Goal: Navigation & Orientation: Find specific page/section

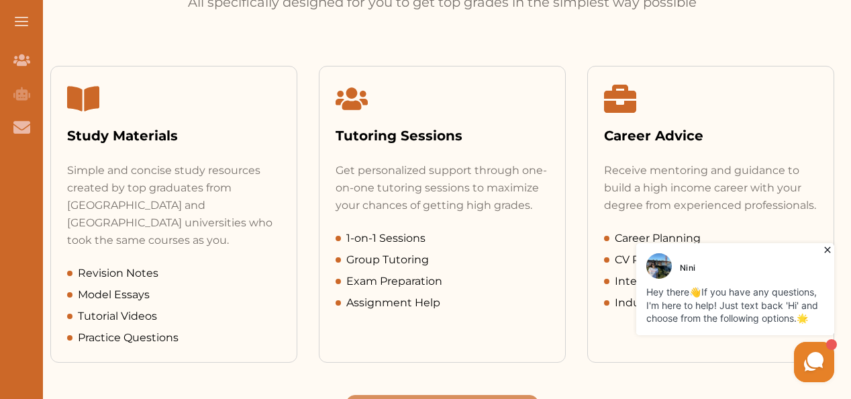
scroll to position [640, 0]
click at [393, 137] on div "Tutoring Sessions" at bounding box center [442, 136] width 213 height 20
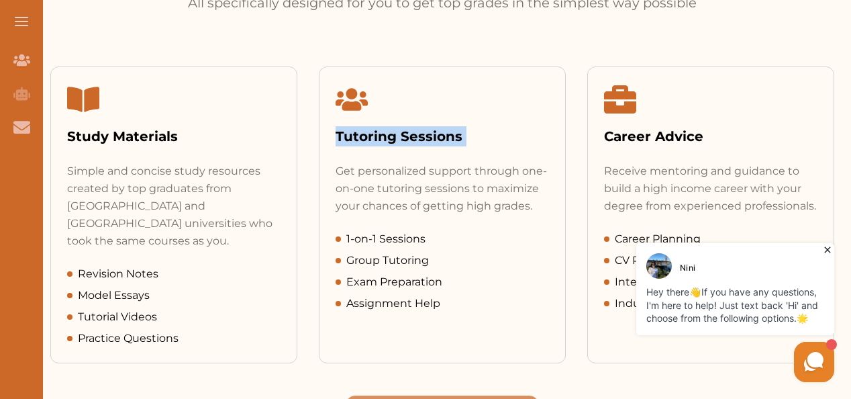
click at [393, 137] on div "Tutoring Sessions" at bounding box center [442, 136] width 213 height 20
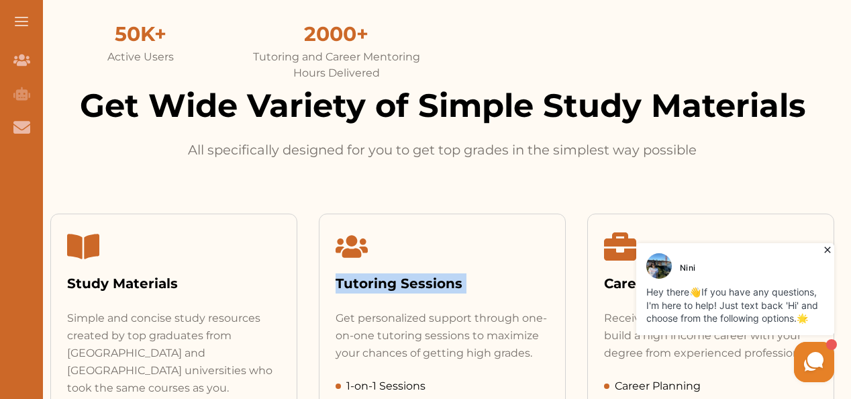
scroll to position [494, 0]
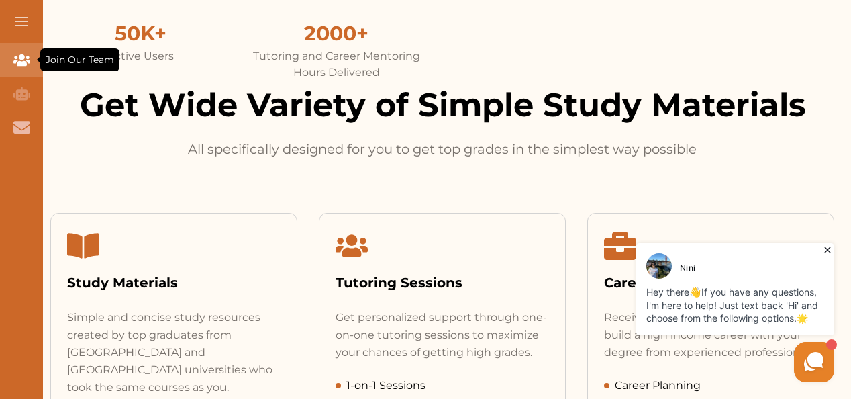
click at [20, 74] on div "Join Our Team" at bounding box center [21, 60] width 43 height 34
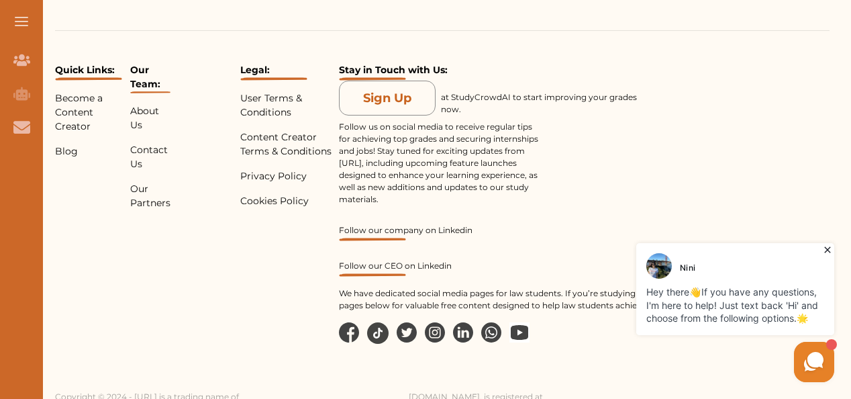
scroll to position [1323, 0]
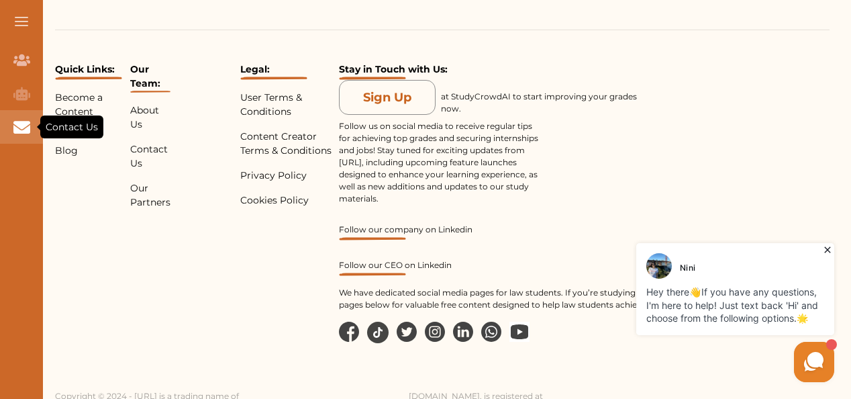
click at [21, 132] on icon "Contact Us" at bounding box center [21, 127] width 17 height 12
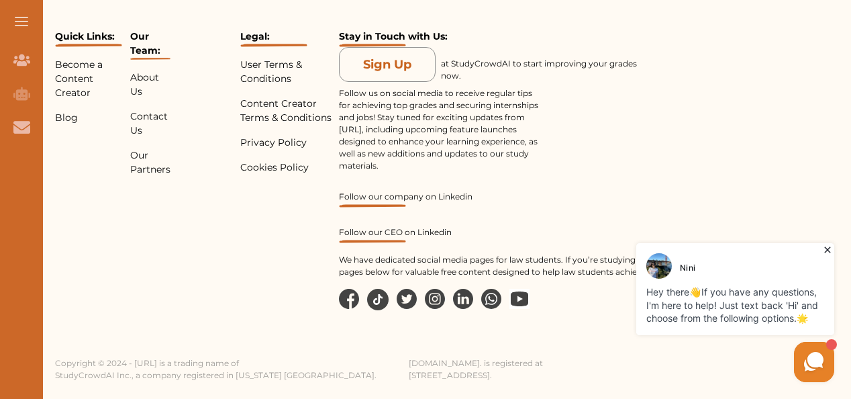
scroll to position [740, 0]
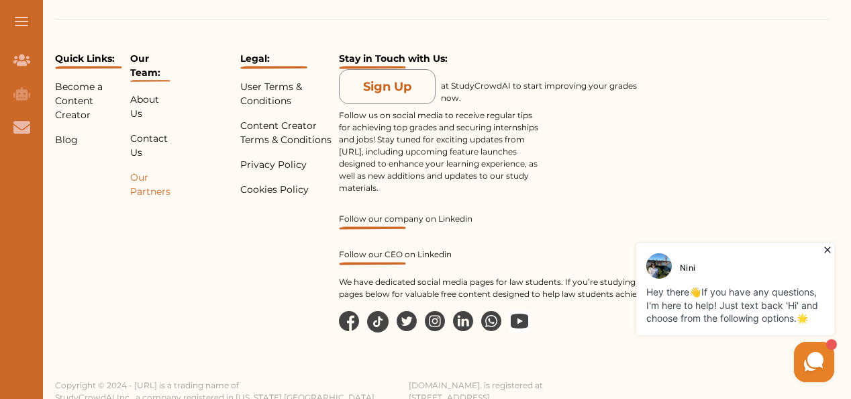
click at [161, 189] on p "Our Partners" at bounding box center [150, 185] width 40 height 28
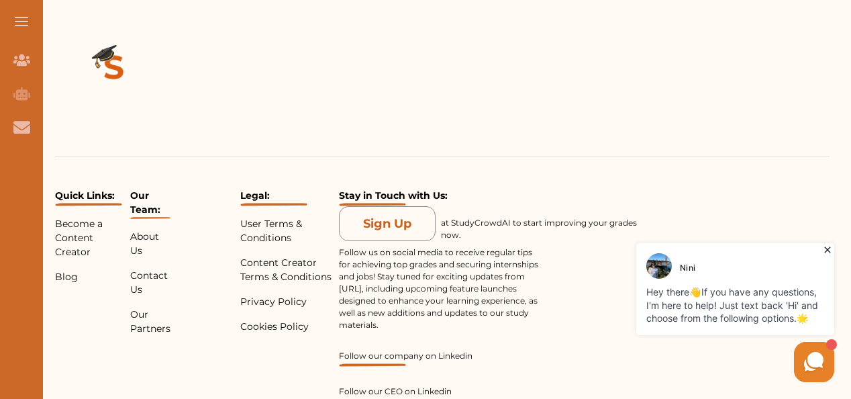
scroll to position [1120, 0]
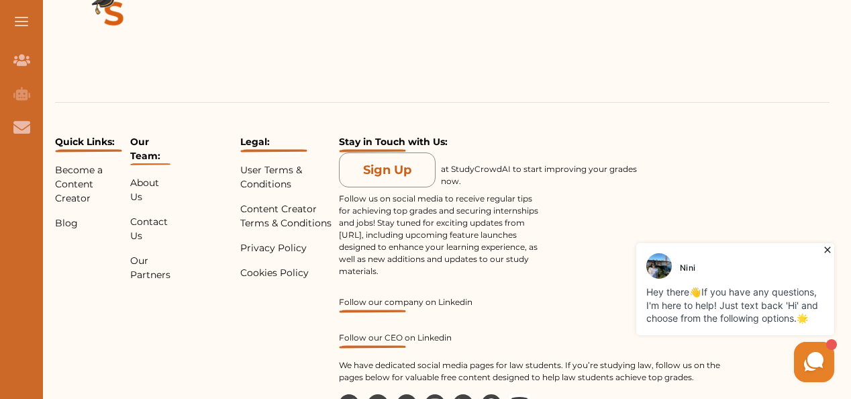
click at [27, 25] on span at bounding box center [21, 25] width 13 height 1
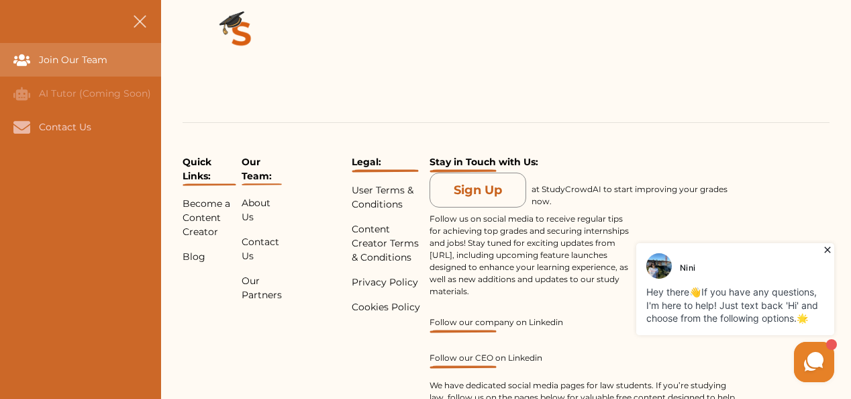
click at [0, 56] on div "Join Our Team" at bounding box center [0, 60] width 0 height 34
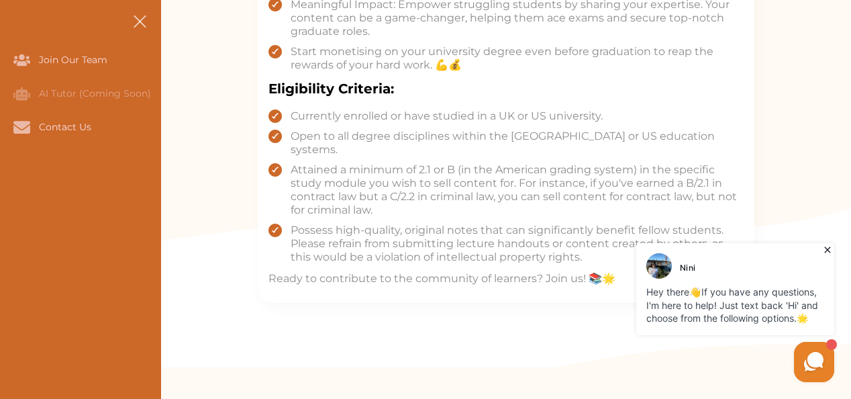
scroll to position [1016, 0]
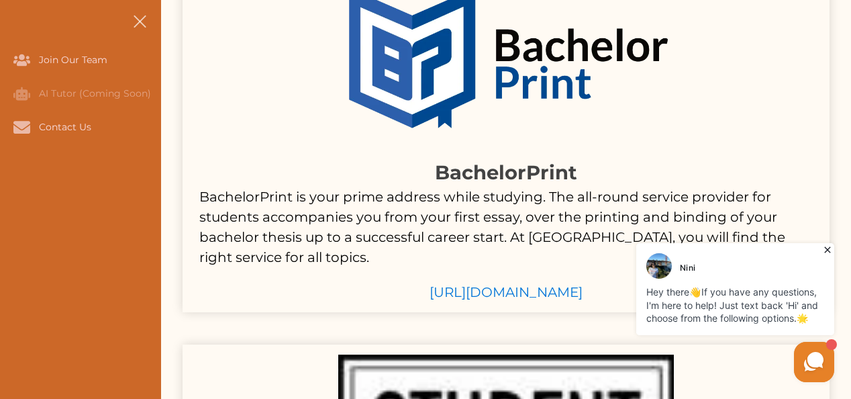
scroll to position [289, 0]
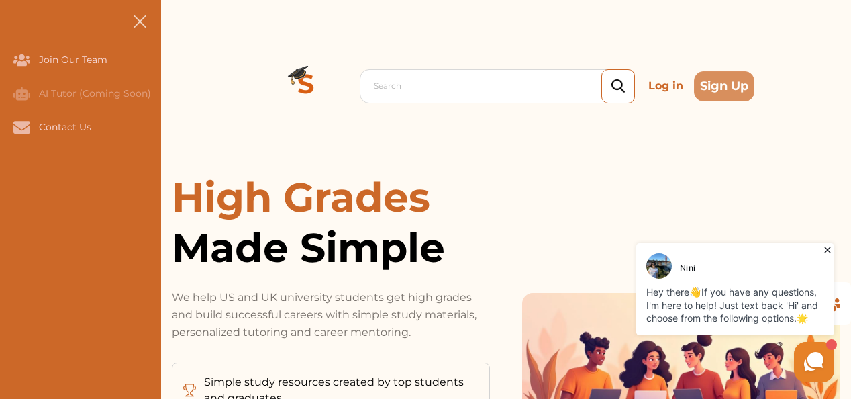
scroll to position [44, 0]
